Goal: Navigation & Orientation: Find specific page/section

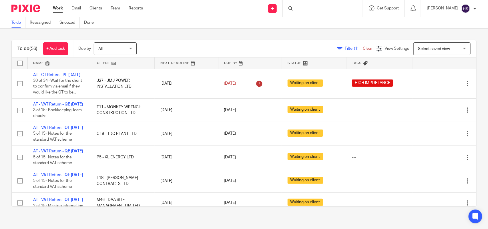
drag, startPoint x: 269, startPoint y: 155, endPoint x: 279, endPoint y: 41, distance: 115.2
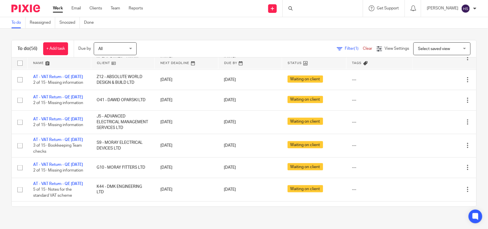
scroll to position [358, 0]
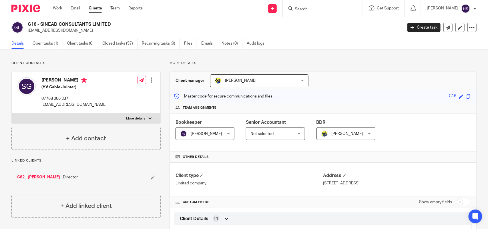
scroll to position [95, 0]
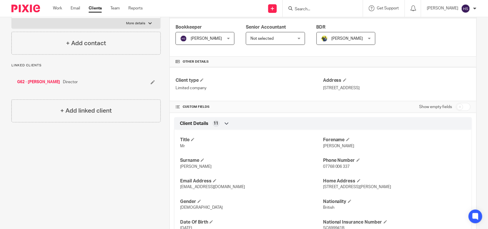
click at [347, 43] on span "Dennis Roehr" at bounding box center [342, 38] width 43 height 12
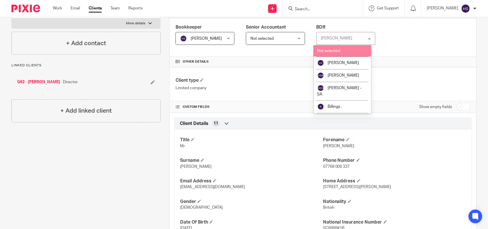
click at [419, 39] on div "Bookkeeper Harsh Sharma Harsh Sharma Not selected Abhay Jayswal Akhil Siby - Bi…" at bounding box center [323, 37] width 307 height 39
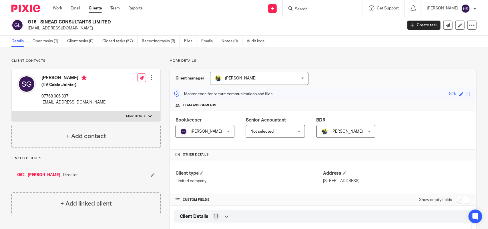
scroll to position [0, 0]
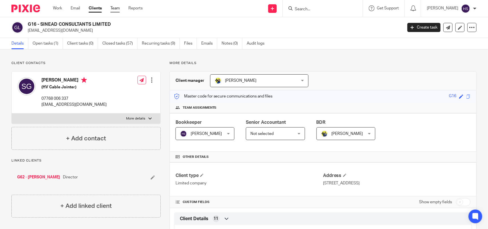
click at [116, 8] on link "Team" at bounding box center [114, 8] width 9 height 6
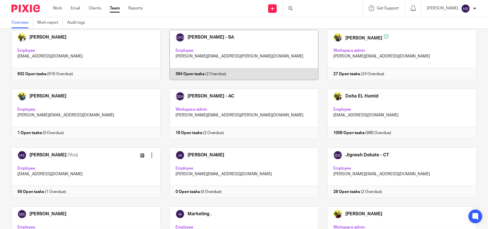
scroll to position [155, 0]
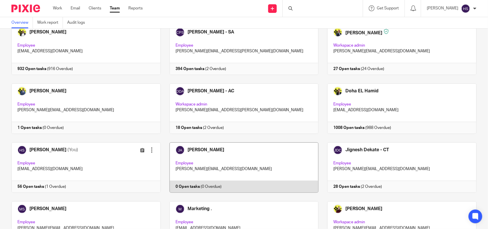
click at [184, 148] on link at bounding box center [240, 167] width 158 height 50
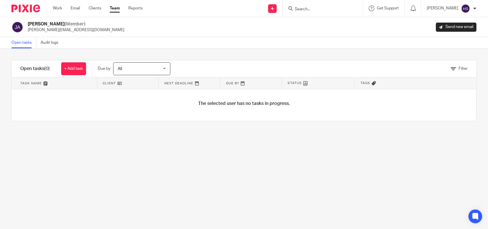
drag, startPoint x: 59, startPoint y: 23, endPoint x: 70, endPoint y: 23, distance: 10.9
click at [70, 23] on h2 "[PERSON_NAME] (Member)" at bounding box center [76, 24] width 97 height 6
